Goal: Find specific page/section: Find specific page/section

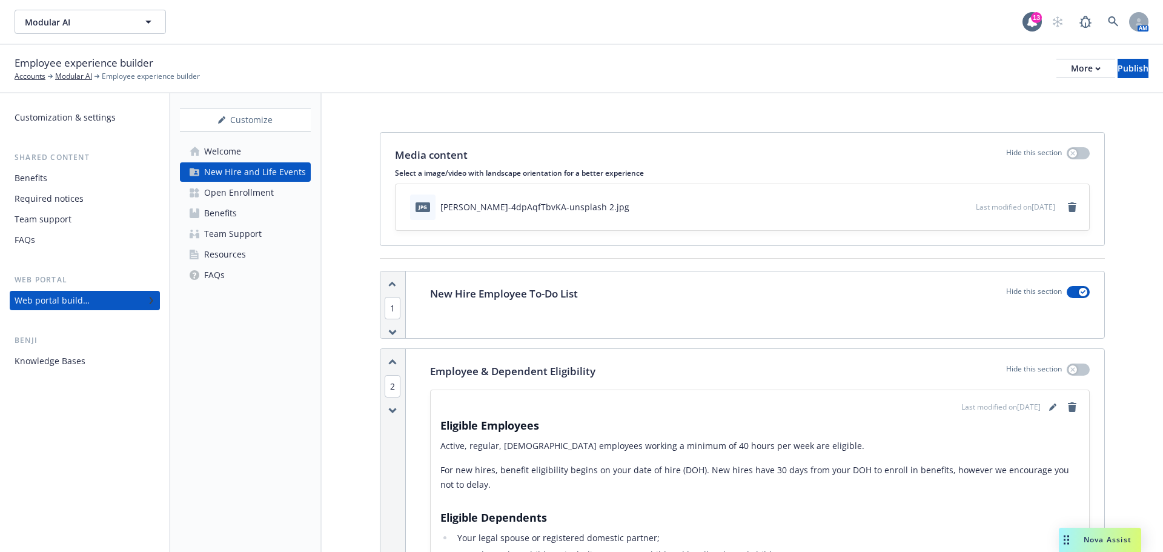
scroll to position [1903, 0]
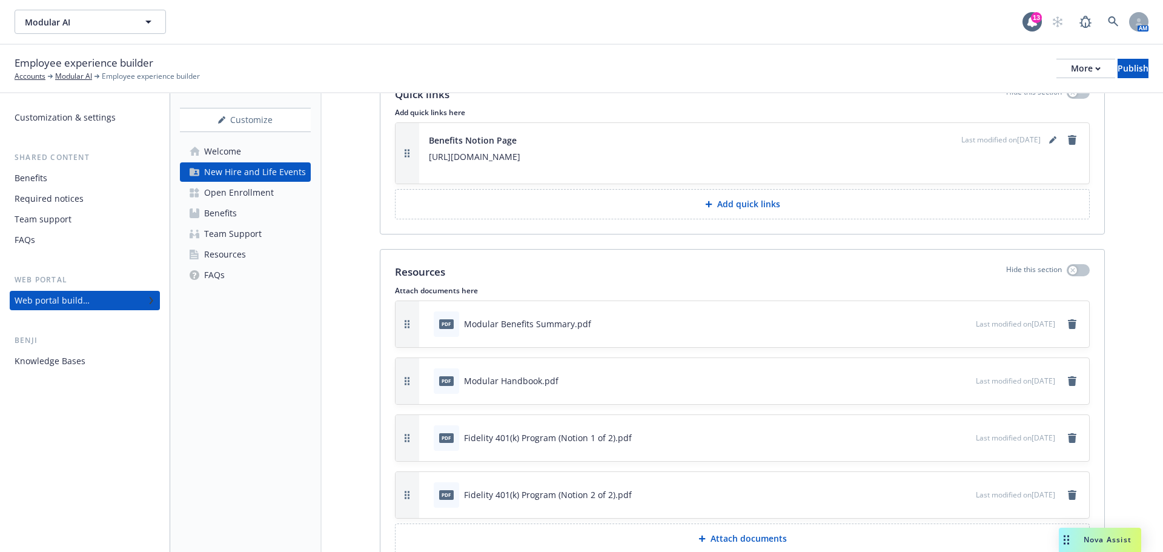
click at [348, 33] on div "Modular AI Modular AI" at bounding box center [519, 22] width 1008 height 24
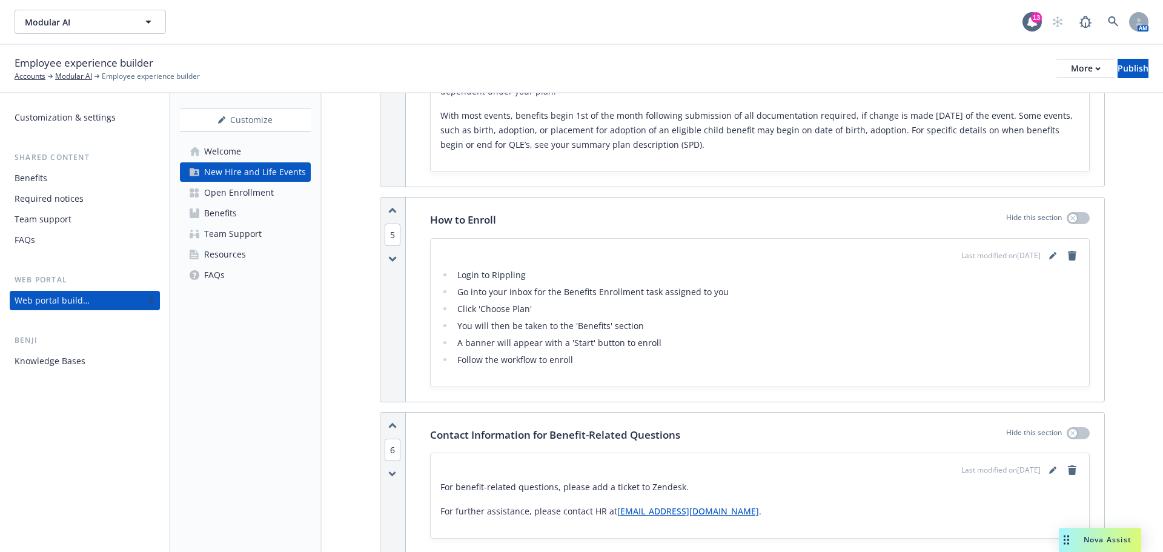
scroll to position [1176, 0]
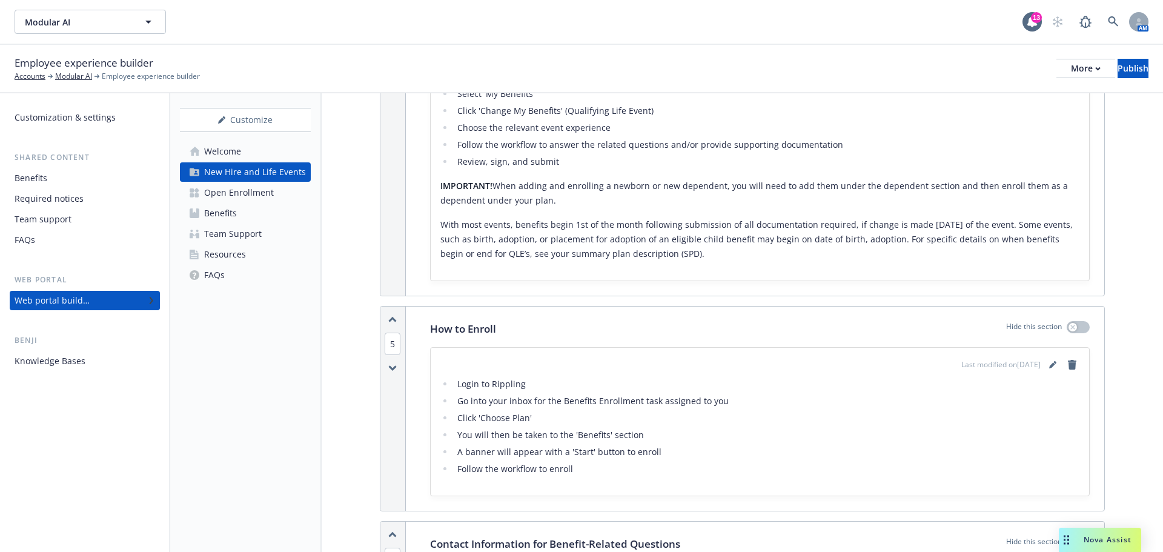
click at [346, 300] on div "Media content Hide this section Select a image/video with landscape orientation…" at bounding box center [742, 129] width 841 height 2422
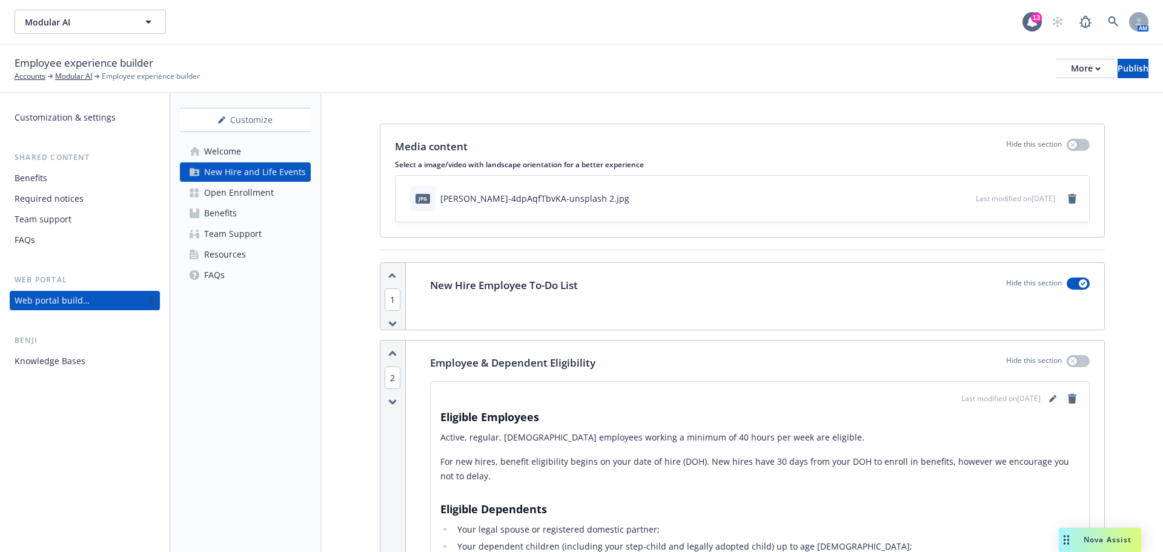
scroll to position [0, 0]
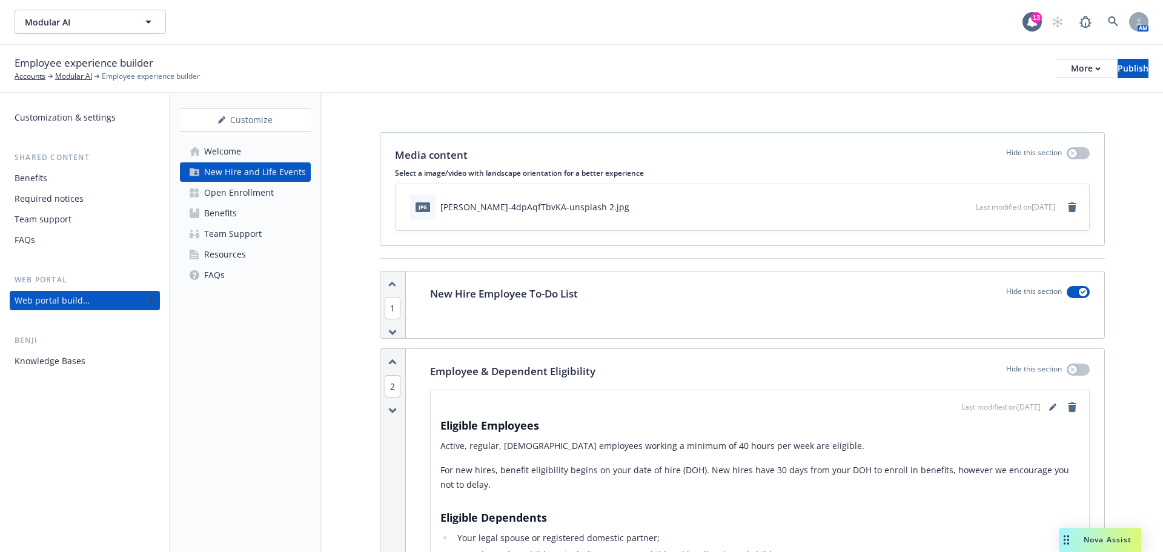
click at [272, 206] on link "Benefits" at bounding box center [245, 213] width 131 height 19
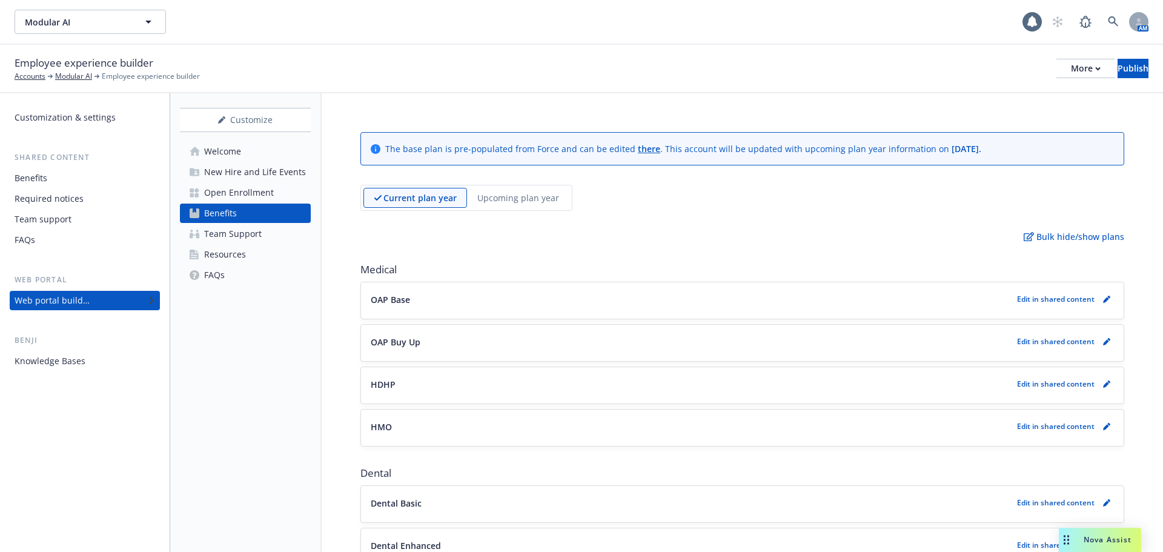
click at [464, 49] on div "Employee experience builder Accounts Modular AI Employee experience builder Mor…" at bounding box center [581, 69] width 1163 height 48
click at [443, 27] on div "Modular AI Modular AI" at bounding box center [519, 22] width 1008 height 24
click at [588, 59] on div "Employee experience builder Accounts Modular AI Employee experience builder Mor…" at bounding box center [582, 68] width 1134 height 27
click at [377, 79] on div "Employee experience builder Accounts Modular AI Employee experience builder Mor…" at bounding box center [582, 68] width 1134 height 27
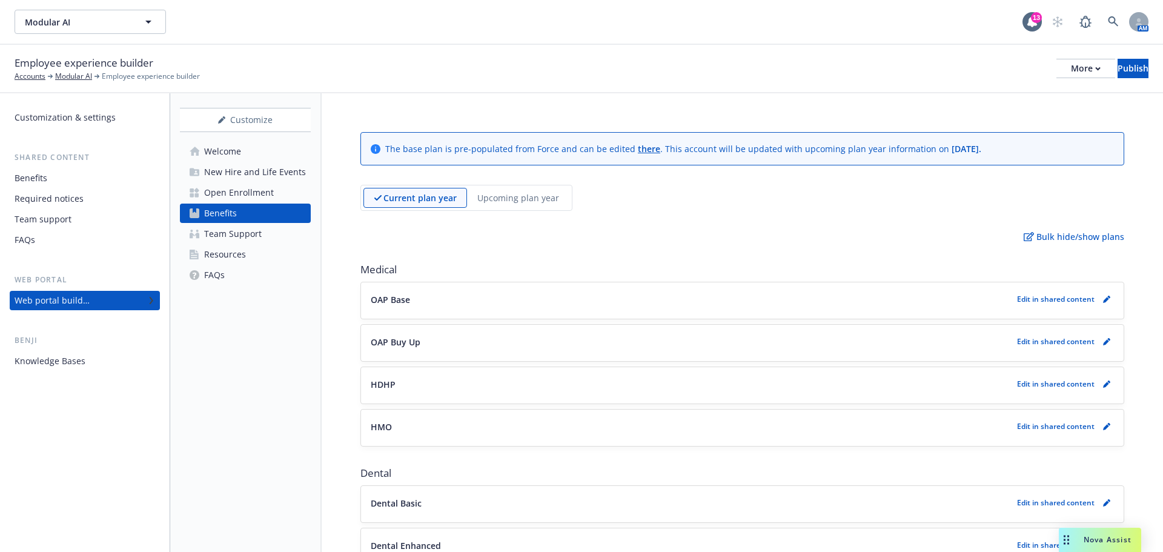
click at [359, 78] on div "Employee experience builder Accounts Modular AI Employee experience builder Mor…" at bounding box center [582, 68] width 1134 height 27
click at [378, 13] on div "Modular AI Modular AI" at bounding box center [519, 22] width 1008 height 24
